Goal: Task Accomplishment & Management: Complete application form

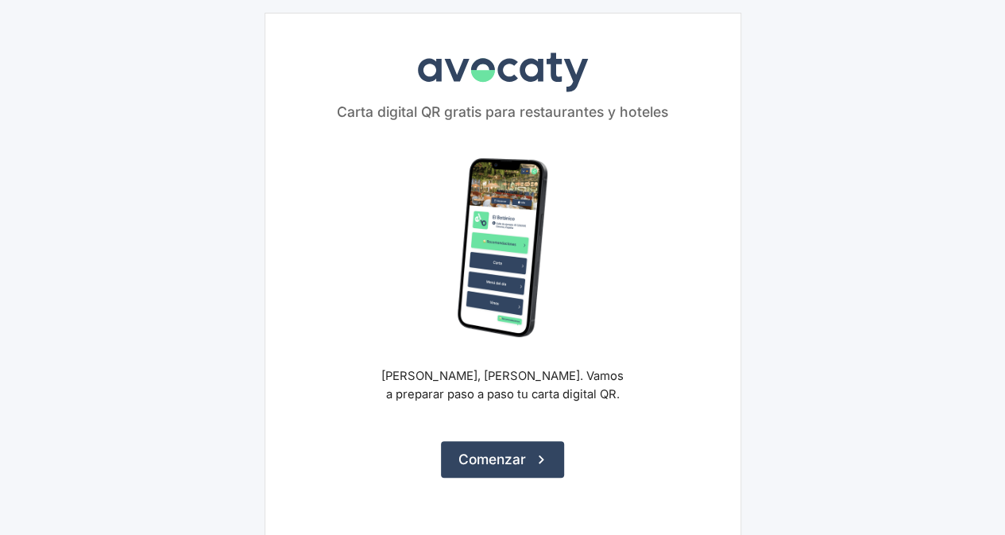
click at [527, 450] on button "Comenzar" at bounding box center [502, 459] width 123 height 37
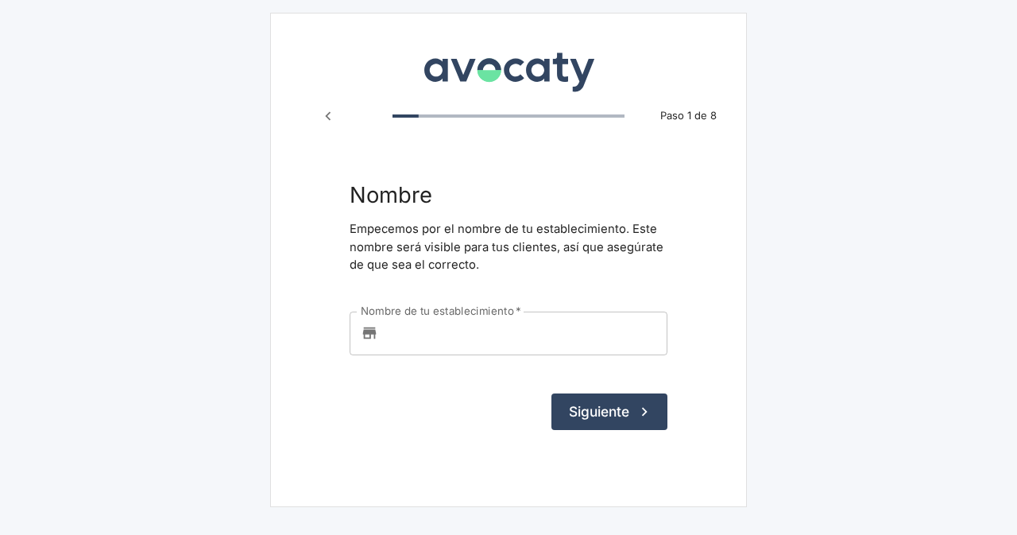
click at [541, 330] on input "Nombre de tu establecimiento   *" at bounding box center [525, 332] width 283 height 43
type input "e"
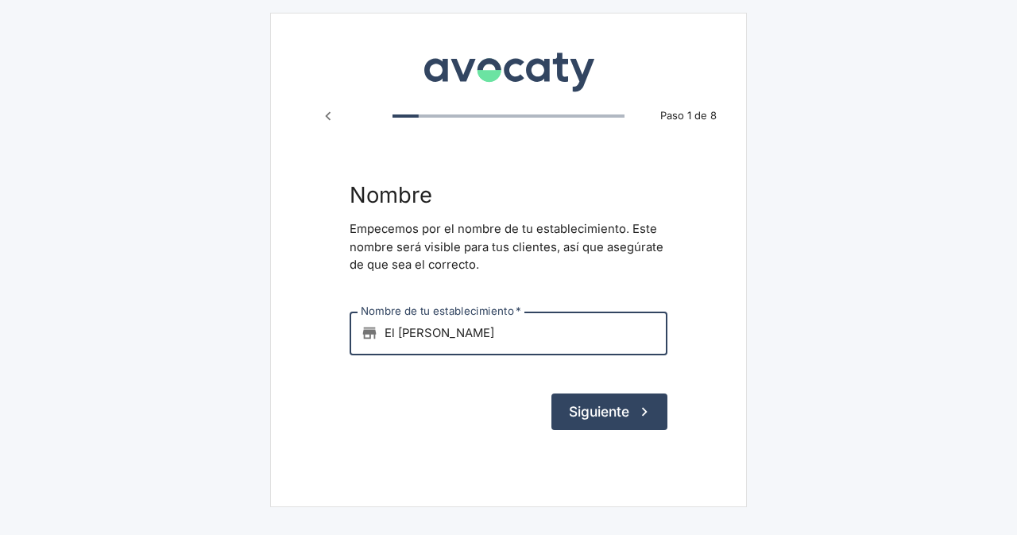
type input "El [PERSON_NAME]"
click at [604, 411] on button "Siguiente" at bounding box center [609, 411] width 116 height 37
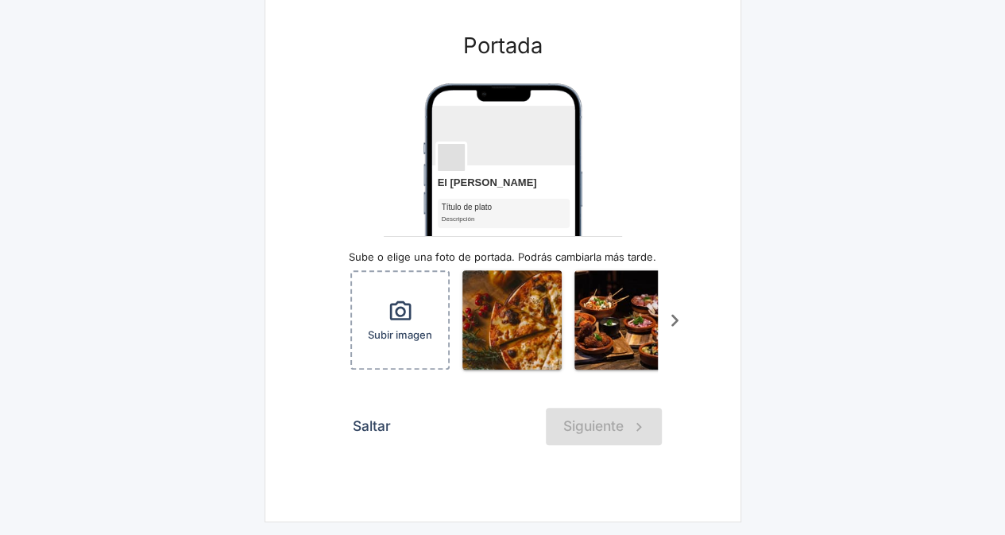
scroll to position [135, 0]
click at [676, 314] on icon "Scroll a la derecha" at bounding box center [674, 320] width 7 height 12
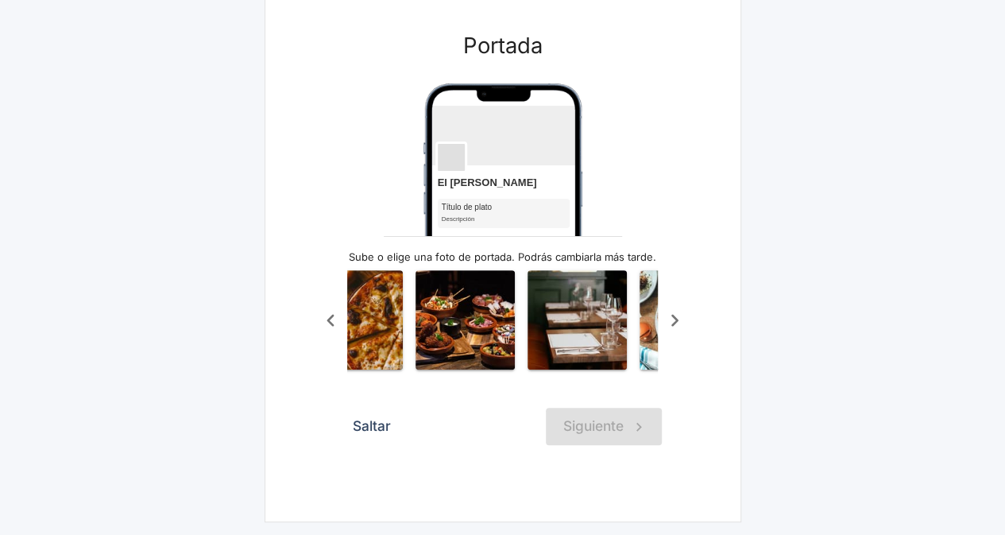
click at [676, 314] on icon "Scroll a la derecha" at bounding box center [674, 320] width 7 height 12
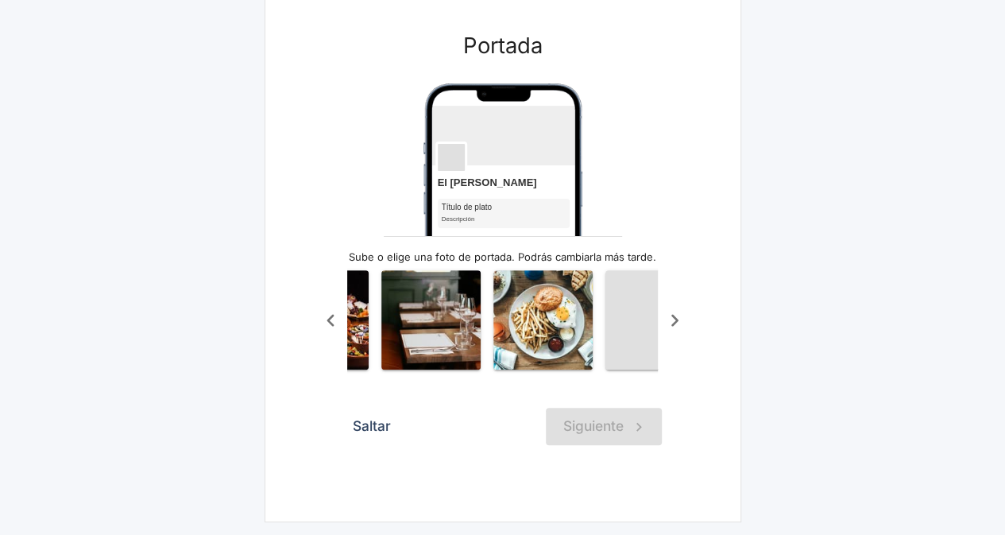
scroll to position [0, 318]
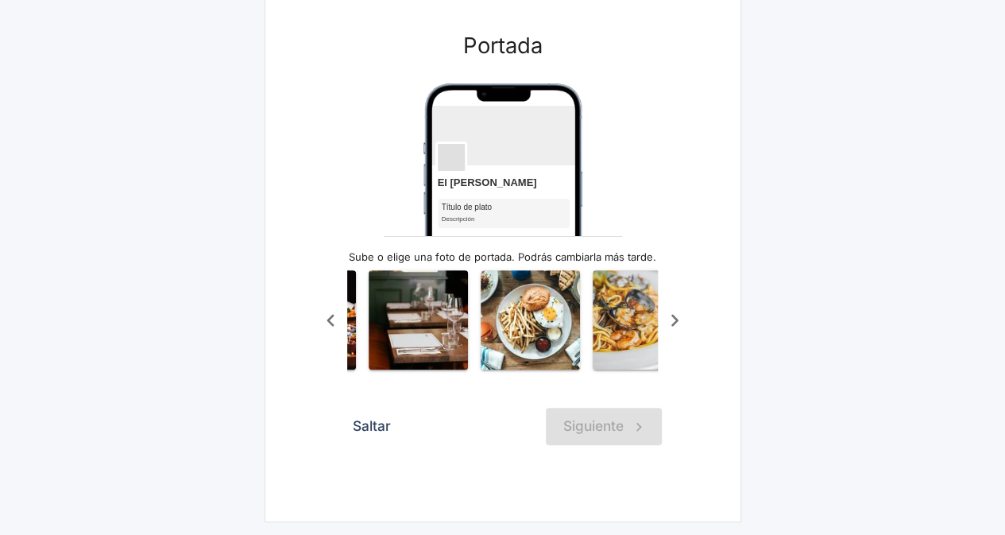
click at [676, 314] on icon "Scroll a la derecha" at bounding box center [674, 320] width 7 height 12
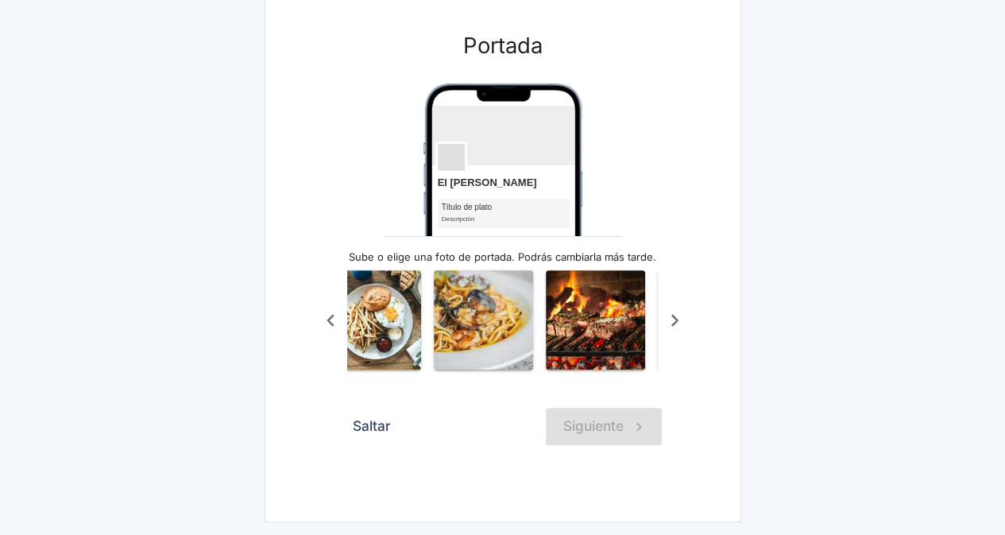
click at [676, 314] on icon "Scroll a la derecha" at bounding box center [674, 320] width 7 height 12
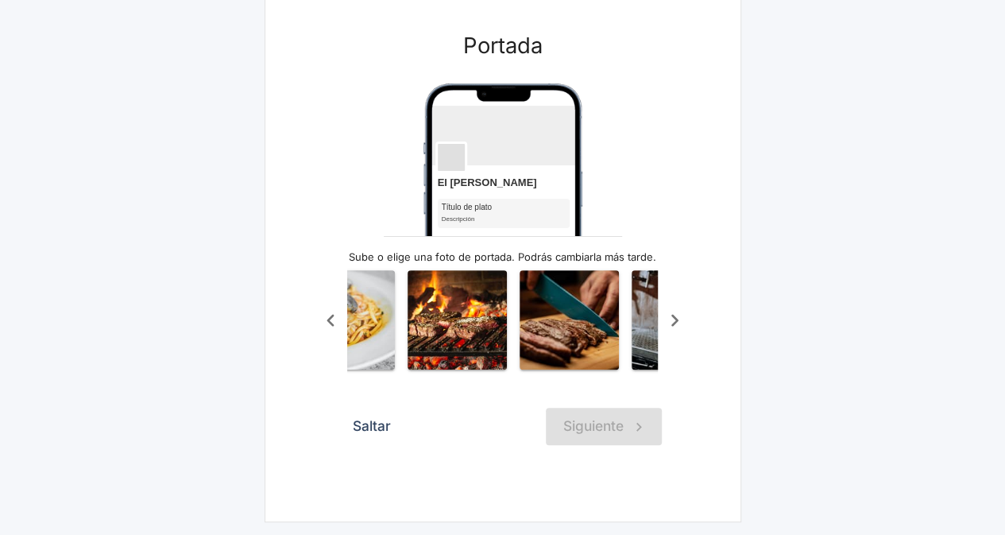
scroll to position [0, 635]
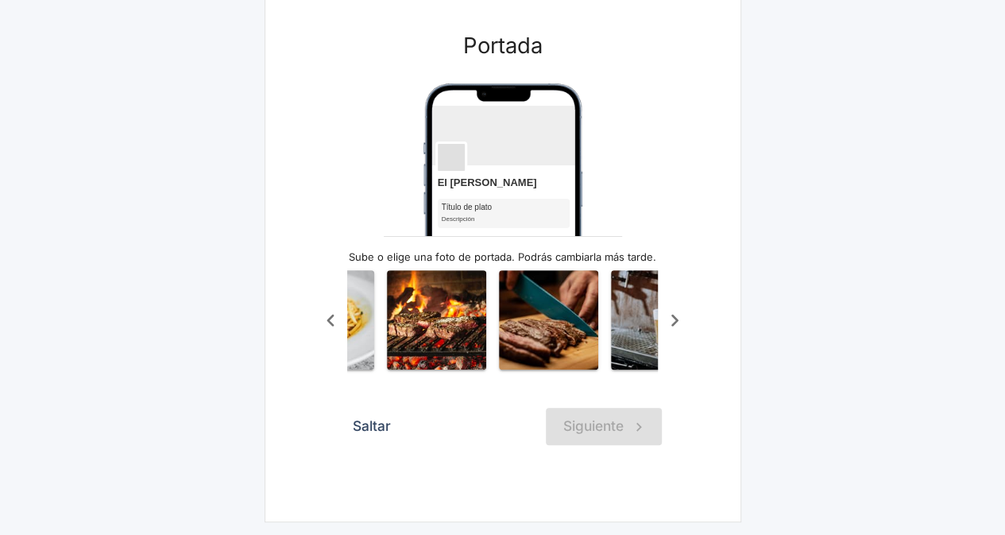
click at [676, 314] on icon "Scroll a la derecha" at bounding box center [674, 320] width 7 height 12
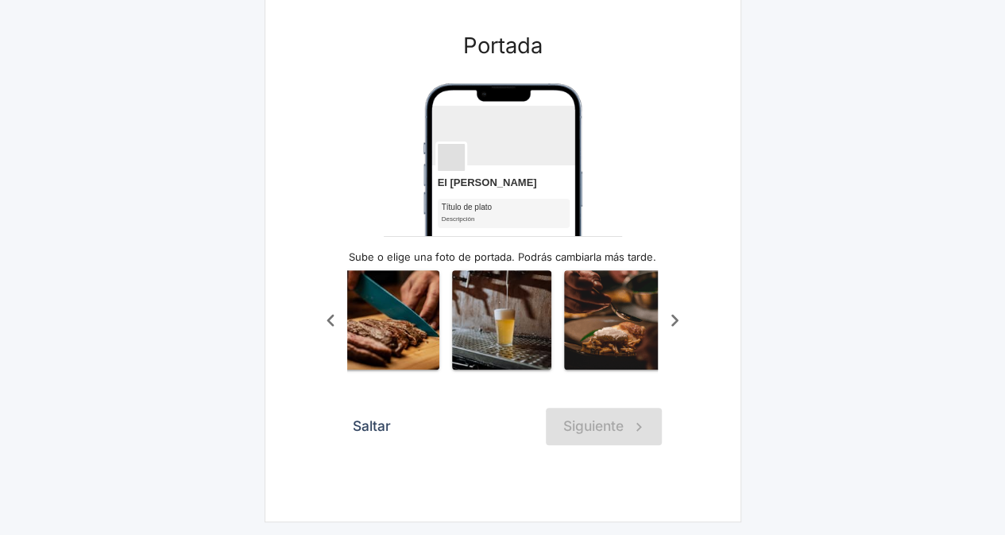
click at [676, 314] on icon "Scroll a la derecha" at bounding box center [674, 320] width 7 height 12
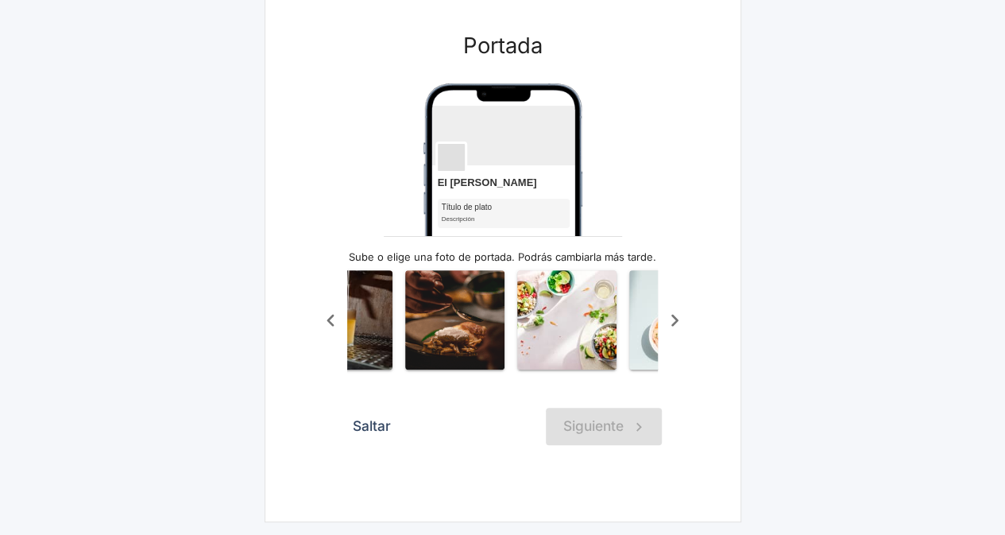
click at [676, 314] on icon "Scroll a la derecha" at bounding box center [674, 320] width 7 height 12
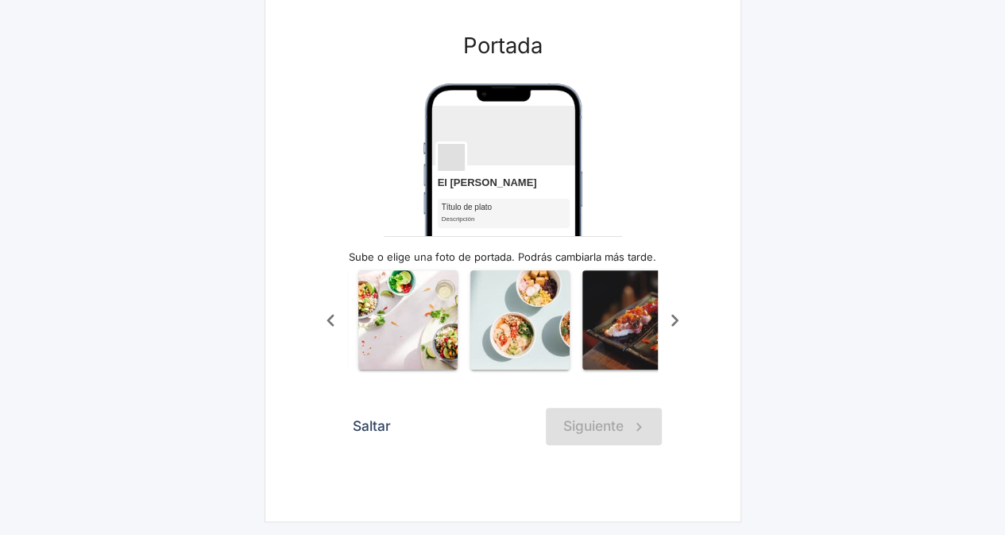
click at [676, 314] on icon "Scroll a la derecha" at bounding box center [674, 320] width 7 height 12
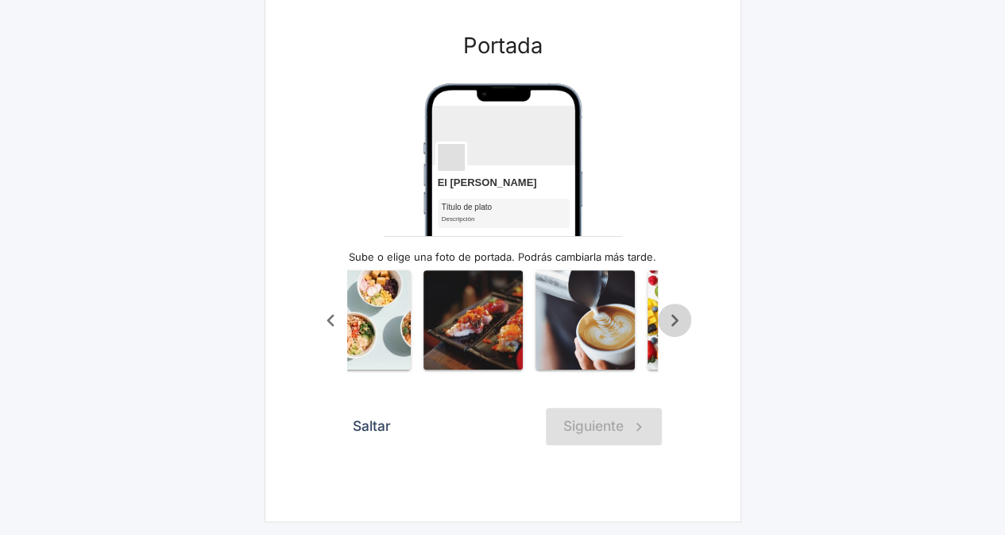
click at [676, 314] on icon "Scroll a la derecha" at bounding box center [674, 320] width 7 height 12
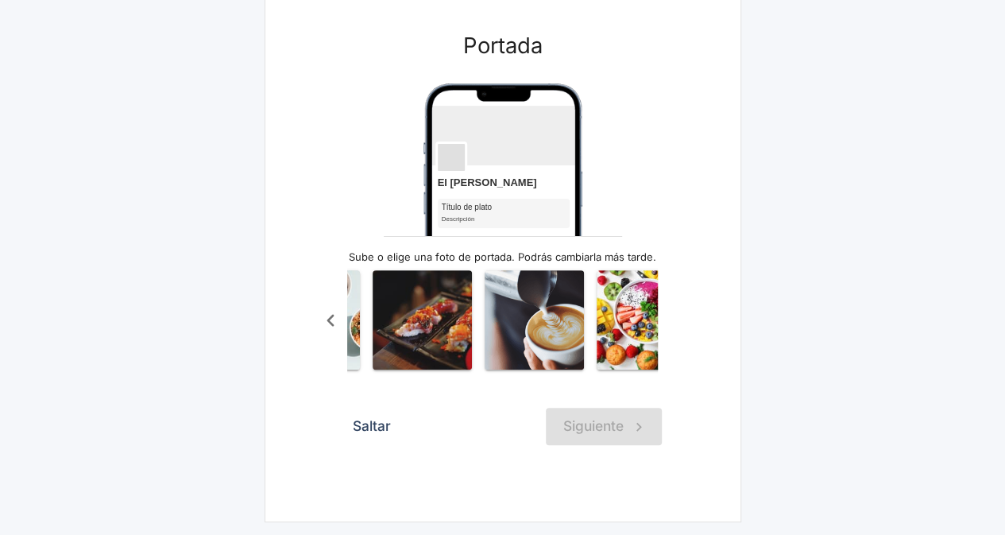
scroll to position [0, 1363]
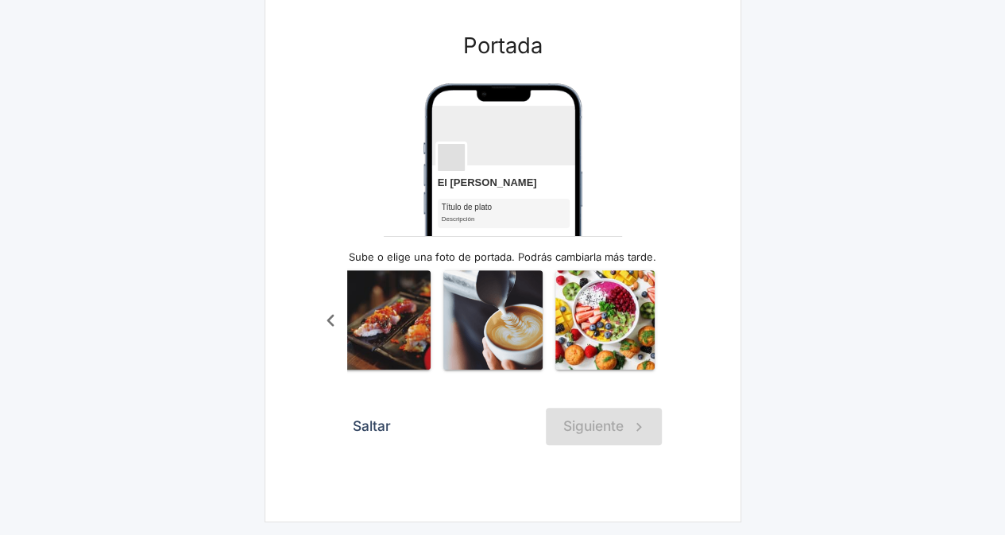
click at [676, 312] on div "Subir imagen" at bounding box center [503, 320] width 378 height 118
click at [330, 315] on icon "Scroll a la izquierda" at bounding box center [331, 320] width 26 height 26
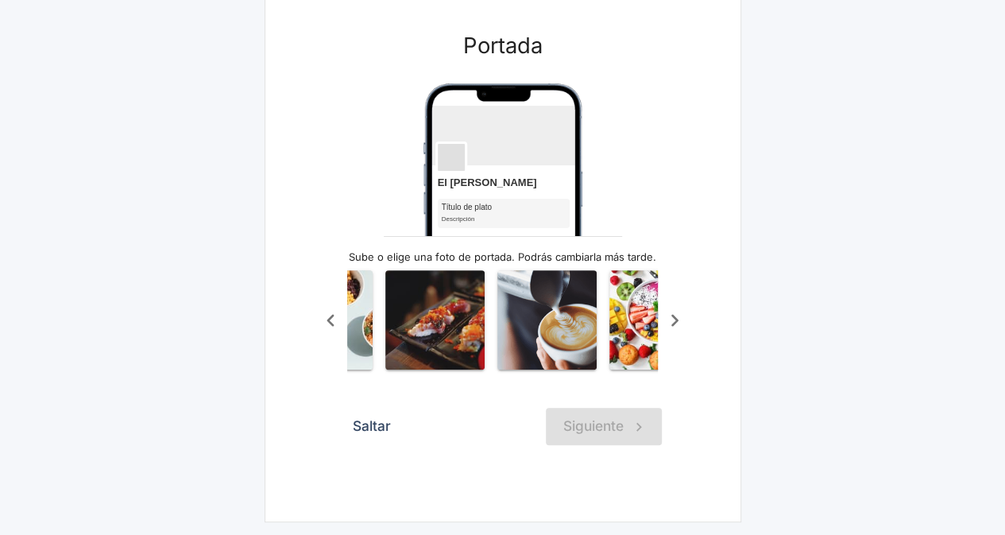
click at [330, 315] on icon "Scroll a la izquierda" at bounding box center [331, 320] width 26 height 26
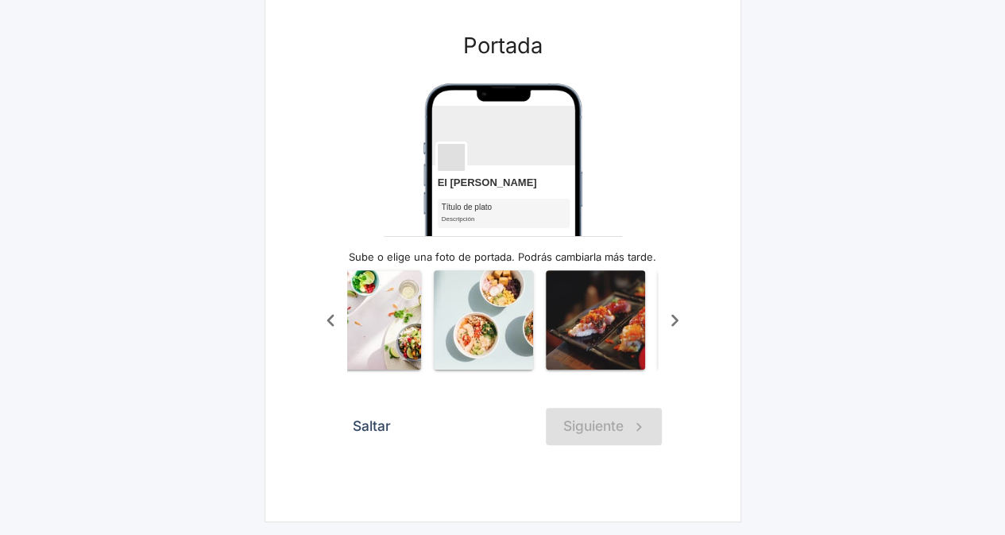
click at [330, 315] on icon "Scroll a la izquierda" at bounding box center [331, 320] width 26 height 26
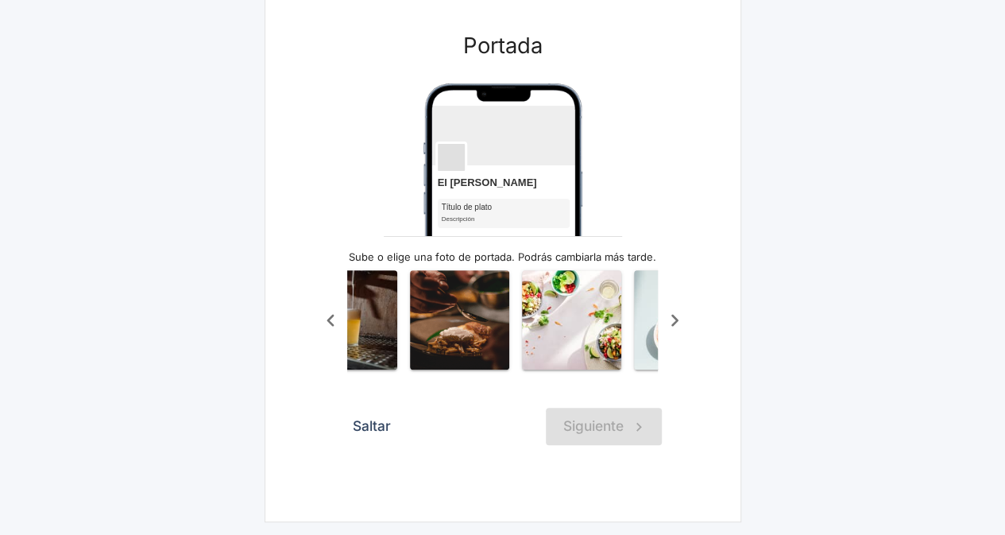
click at [330, 315] on icon "Scroll a la izquierda" at bounding box center [331, 320] width 26 height 26
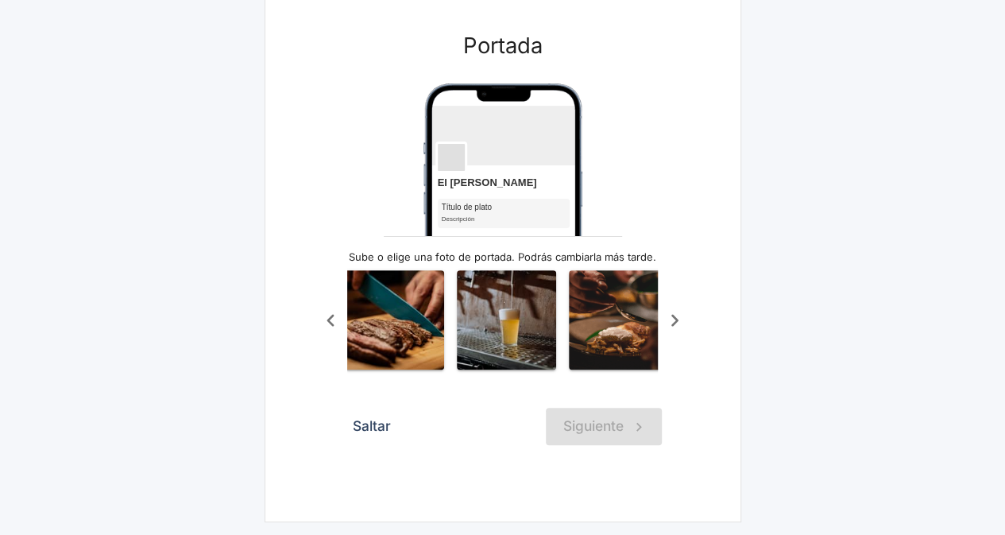
click at [330, 315] on icon "Scroll a la izquierda" at bounding box center [331, 320] width 26 height 26
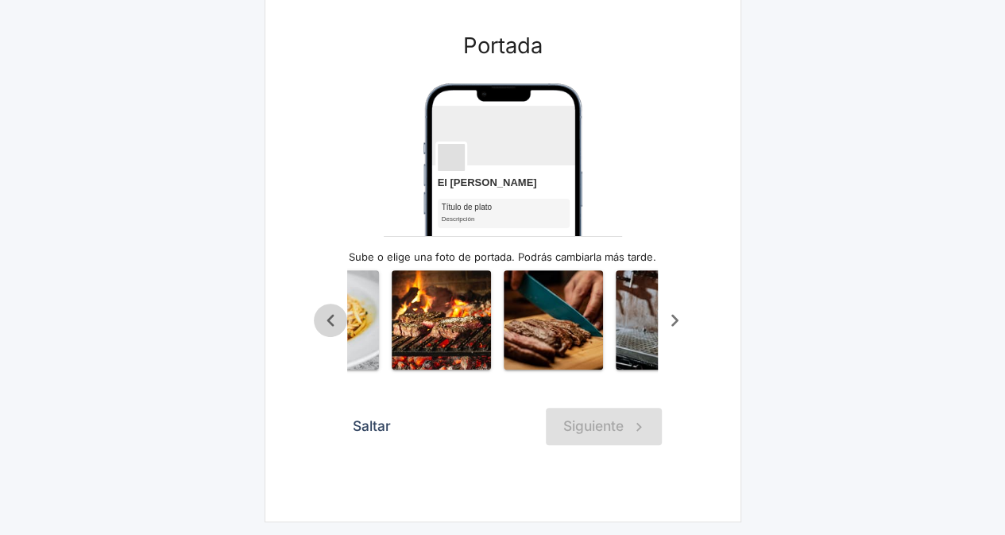
click at [330, 315] on icon "Scroll a la izquierda" at bounding box center [331, 320] width 26 height 26
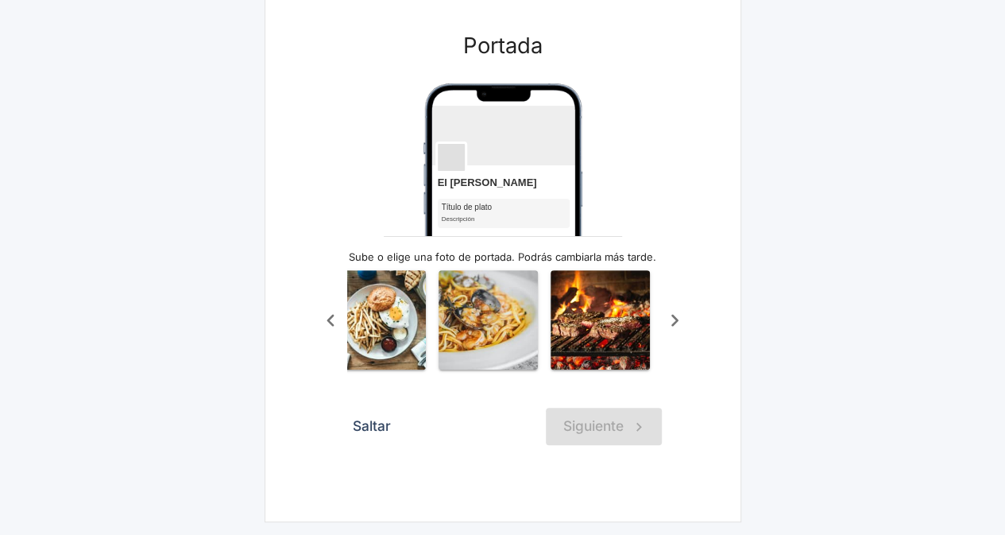
click at [333, 315] on icon "Scroll a la izquierda" at bounding box center [331, 320] width 26 height 26
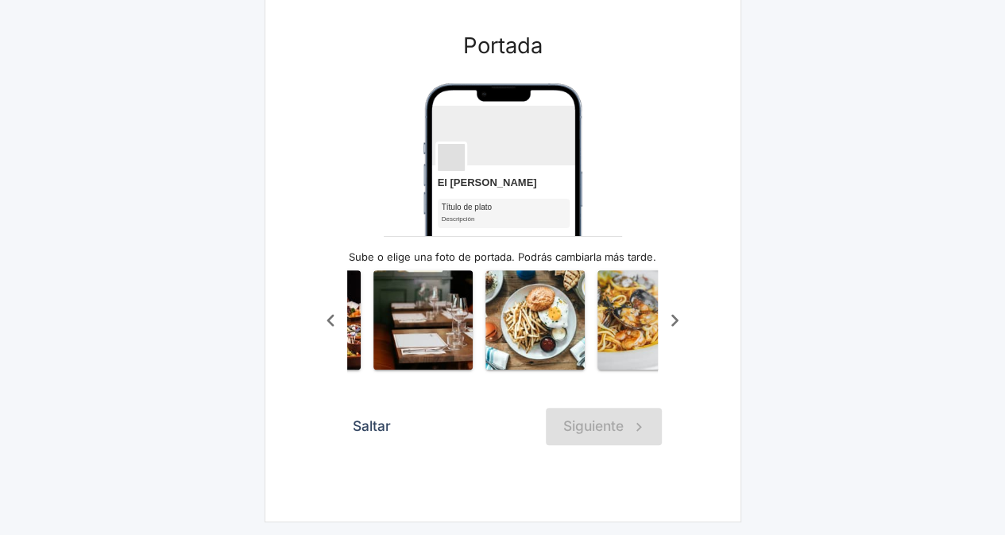
click at [333, 315] on icon "Scroll a la izquierda" at bounding box center [331, 320] width 26 height 26
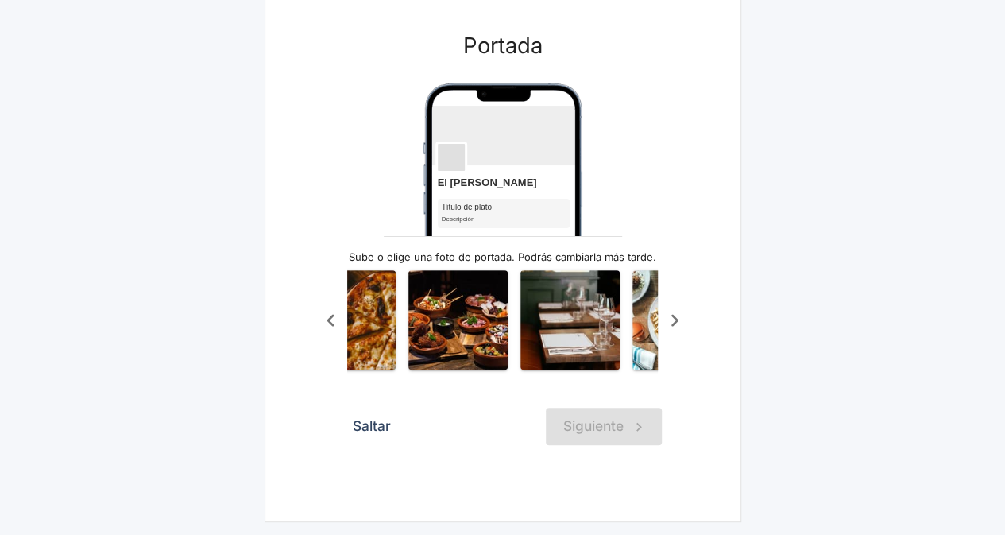
scroll to position [0, 154]
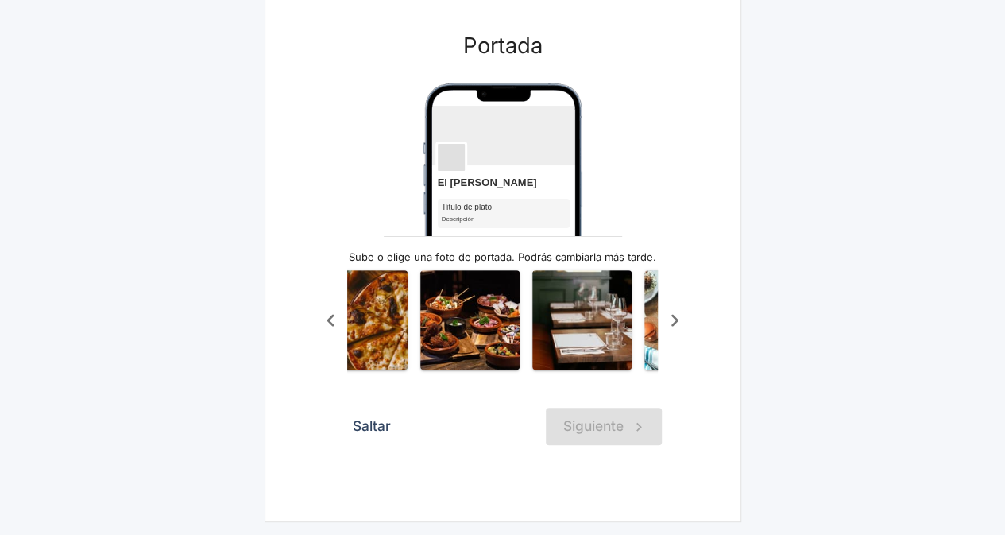
click at [573, 304] on img "button" at bounding box center [581, 319] width 99 height 99
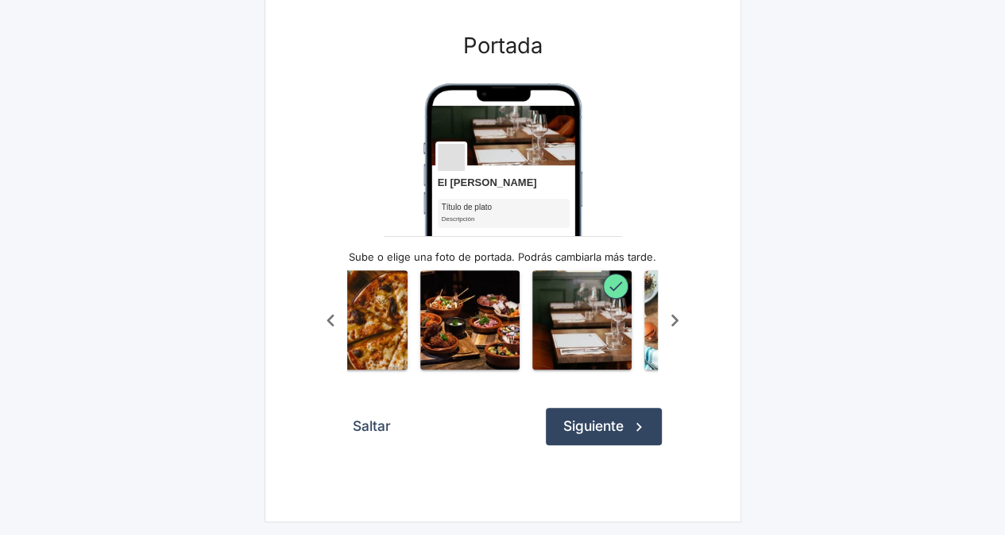
click at [602, 434] on button "Siguiente" at bounding box center [604, 425] width 116 height 37
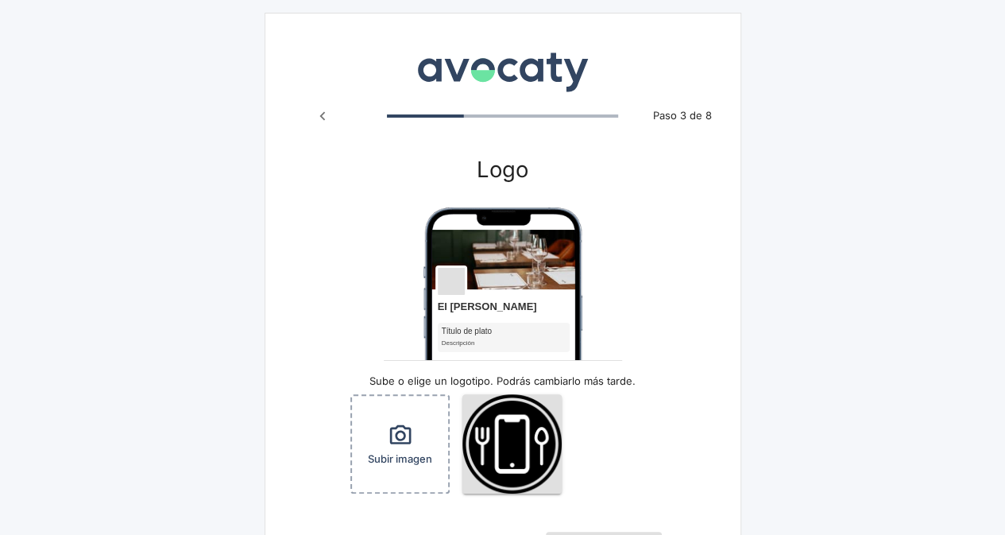
scroll to position [122, 0]
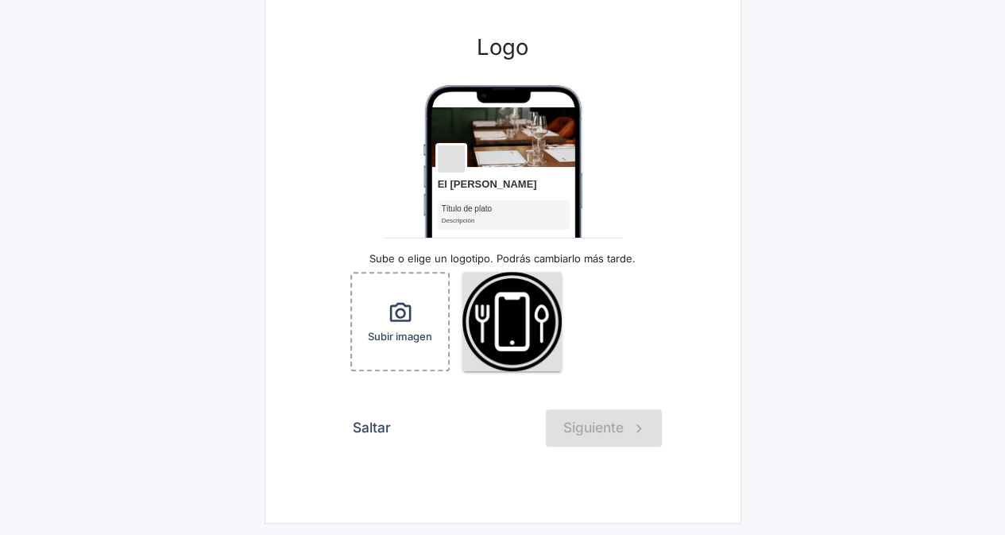
click at [384, 424] on button "Saltar" at bounding box center [372, 427] width 56 height 37
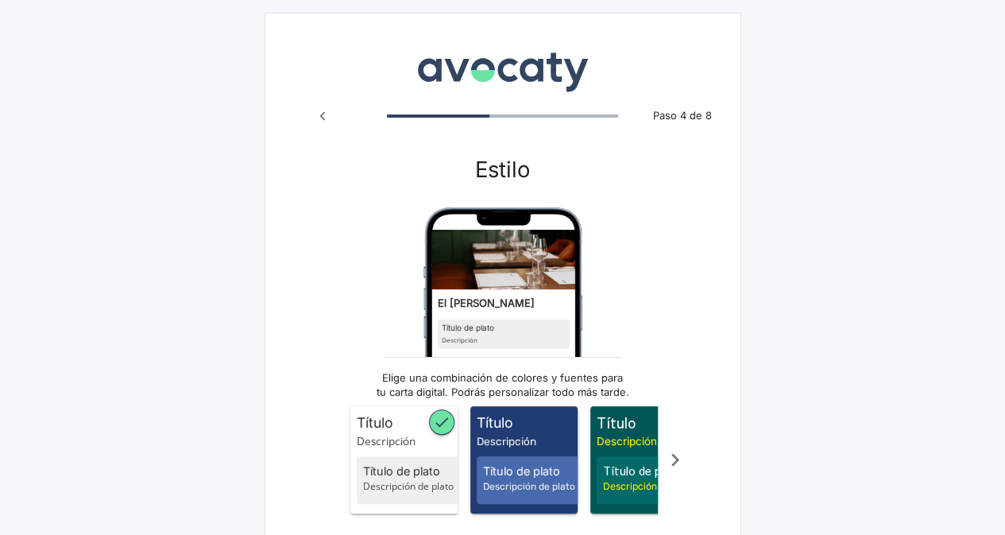
scroll to position [154, 0]
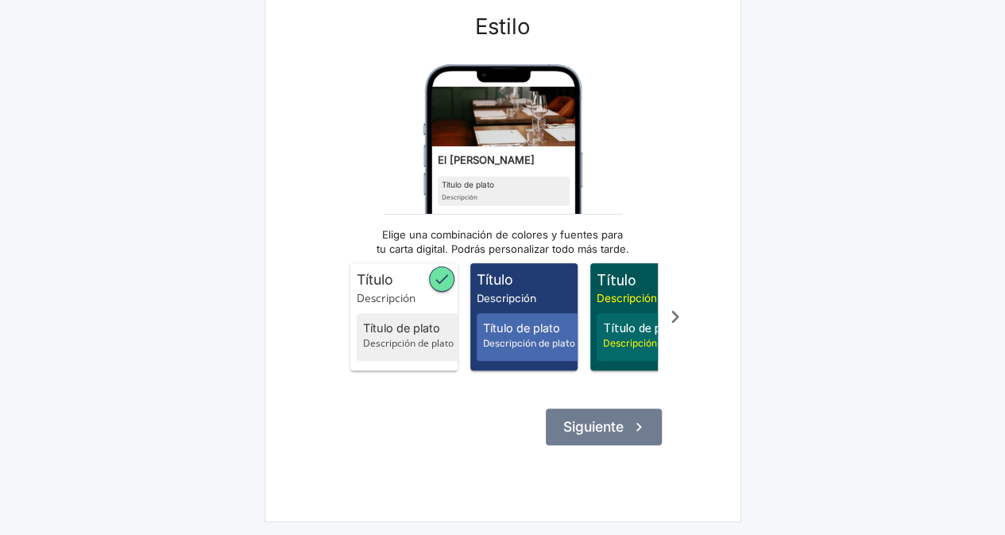
click at [565, 430] on button "Siguiente" at bounding box center [604, 426] width 116 height 37
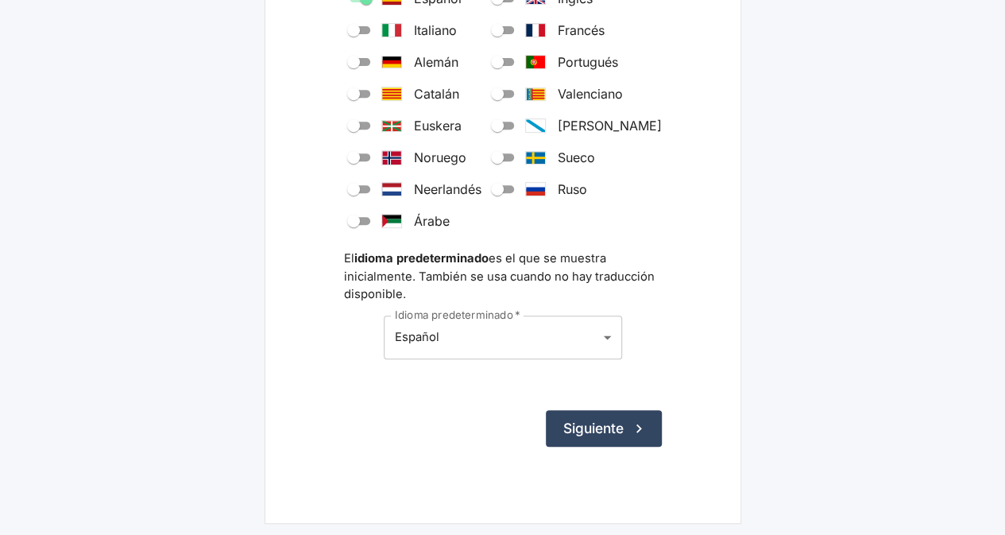
scroll to position [302, 0]
click at [558, 430] on button "Siguiente" at bounding box center [604, 428] width 116 height 37
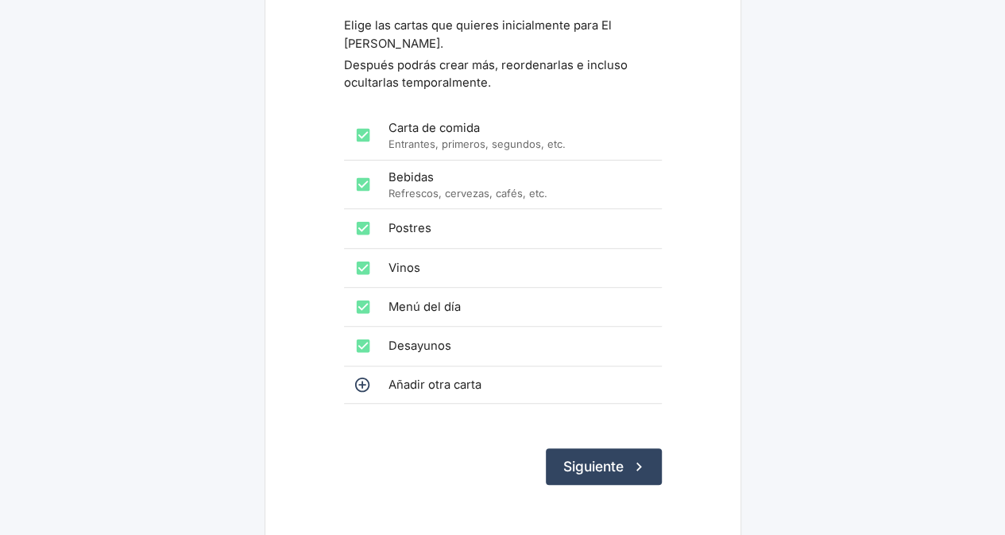
scroll to position [185, 0]
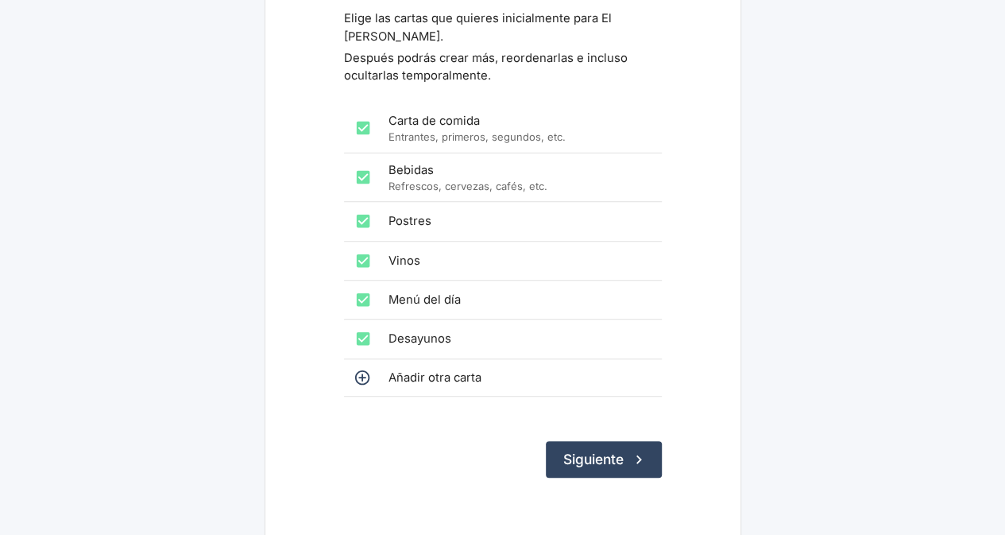
click at [360, 338] on input "checkbox" at bounding box center [363, 338] width 32 height 32
checkbox input "false"
click at [363, 301] on input "checkbox" at bounding box center [363, 300] width 32 height 32
checkbox input "false"
click at [603, 449] on button "Siguiente" at bounding box center [604, 459] width 116 height 37
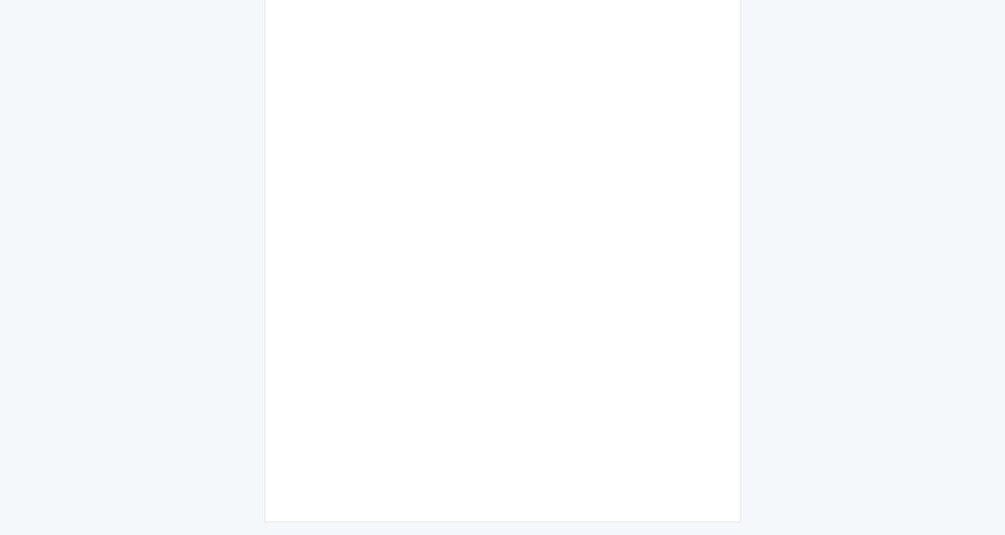
scroll to position [122, 0]
